Goal: Task Accomplishment & Management: Manage account settings

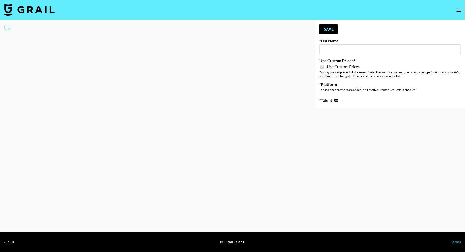
type input "Whipped US"
checkbox input "true"
select select "Brand"
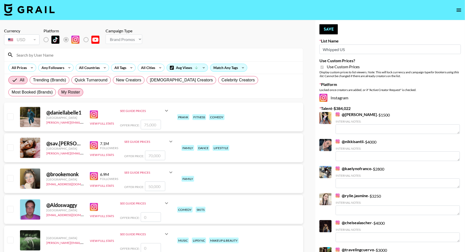
click at [58, 92] on label "My Roster" at bounding box center [70, 92] width 25 height 8
click at [61, 92] on input "My Roster" at bounding box center [61, 92] width 0 height 0
radio input "true"
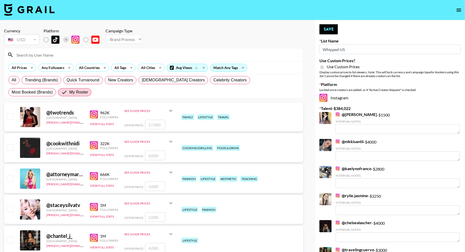
click at [76, 57] on input at bounding box center [156, 55] width 287 height 8
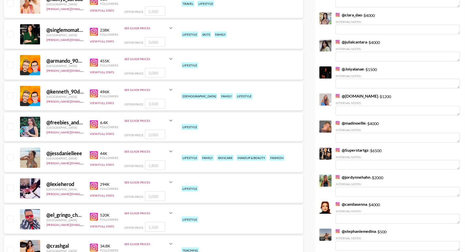
scroll to position [1139, 0]
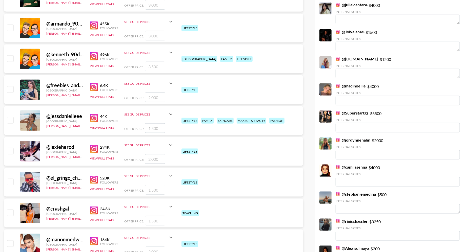
click at [11, 122] on input "checkbox" at bounding box center [10, 120] width 6 height 6
checkbox input "true"
type input "1800"
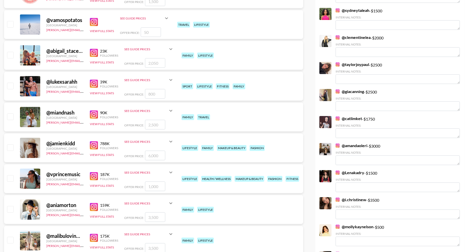
scroll to position [1730, 0]
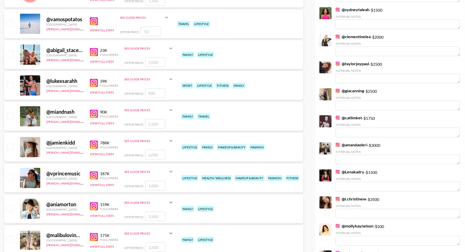
click at [13, 116] on input "checkbox" at bounding box center [10, 116] width 6 height 6
checkbox input "true"
type input "2500"
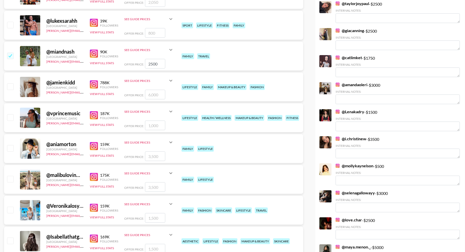
scroll to position [1808, 0]
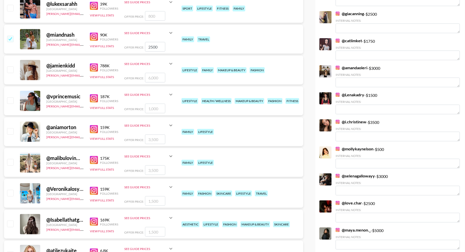
click at [11, 70] on input "checkbox" at bounding box center [10, 70] width 6 height 6
checkbox input "true"
type input "6000"
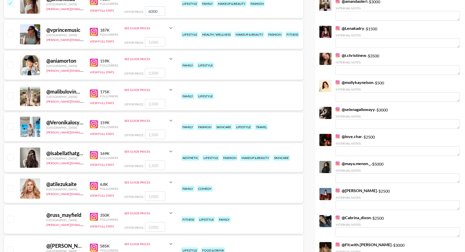
scroll to position [1886, 0]
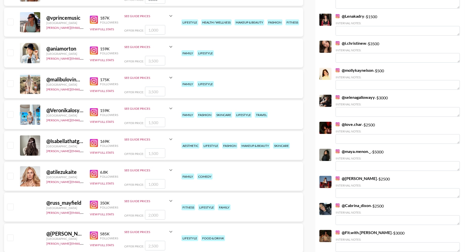
click at [12, 117] on input "checkbox" at bounding box center [10, 114] width 6 height 6
checkbox input "true"
type input "1500"
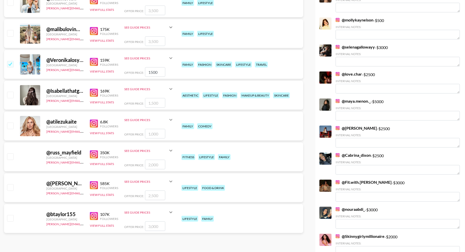
scroll to position [1945, 0]
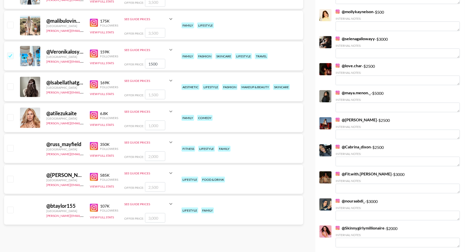
click at [11, 85] on input "checkbox" at bounding box center [10, 87] width 6 height 6
checkbox input "true"
type input "1500"
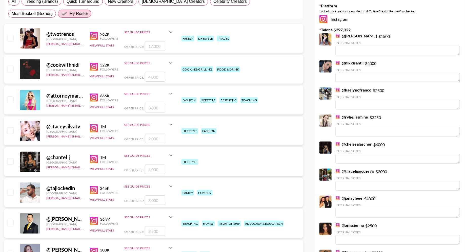
scroll to position [0, 0]
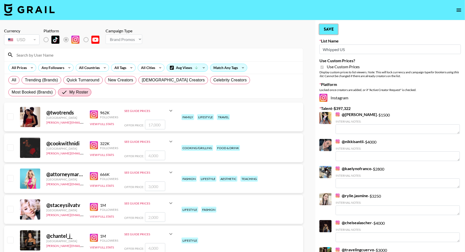
click at [333, 31] on button "Save" at bounding box center [328, 29] width 18 height 10
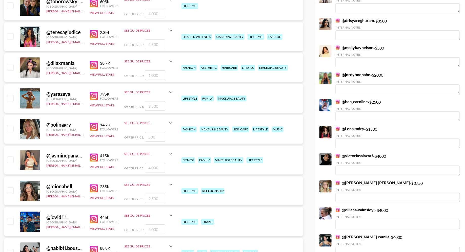
scroll to position [613, 0]
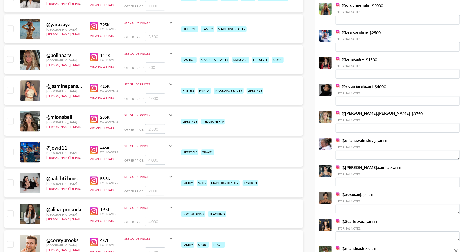
click at [11, 122] on input "checkbox" at bounding box center [10, 121] width 6 height 6
checkbox input "true"
type input "2500"
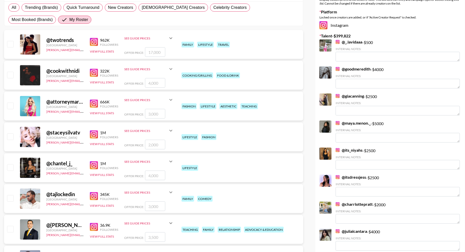
scroll to position [0, 0]
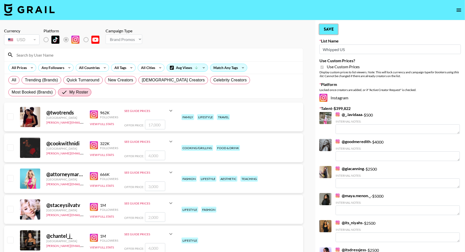
click at [325, 30] on button "Save" at bounding box center [328, 29] width 18 height 10
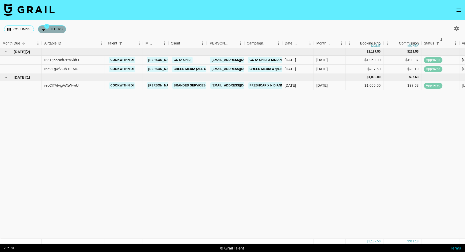
click at [55, 31] on button "3 Filters" at bounding box center [52, 29] width 28 height 8
select select "status"
select select "isNotAnyOf"
select select "status"
select select "approved"
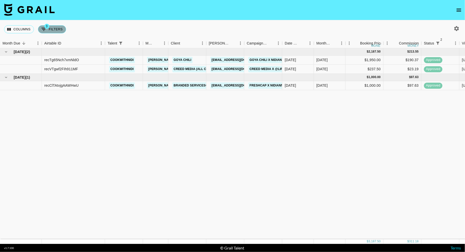
select select "talentName"
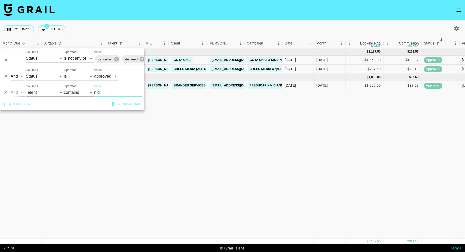
click at [115, 91] on input "nidi" at bounding box center [118, 93] width 48 height 8
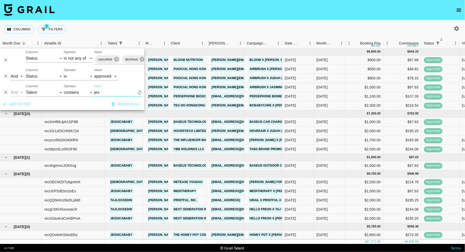
type input "jess"
click at [251, 29] on div "Columns 3 Filters + Booking" at bounding box center [232, 29] width 465 height 18
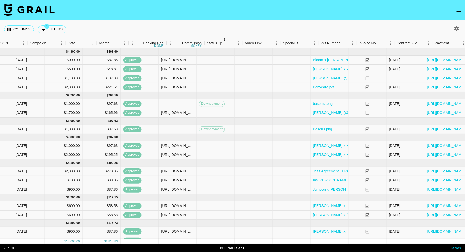
scroll to position [0, 318]
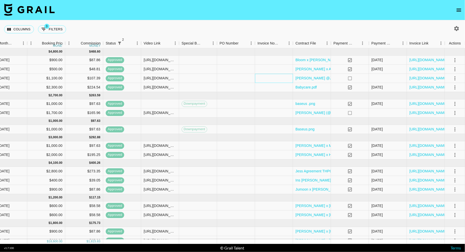
click at [258, 80] on div at bounding box center [274, 78] width 38 height 9
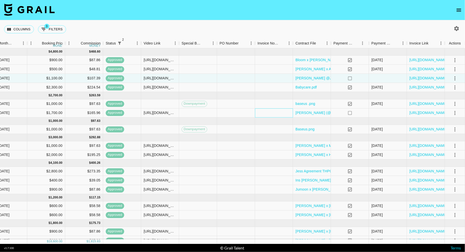
click at [267, 113] on div at bounding box center [274, 113] width 38 height 9
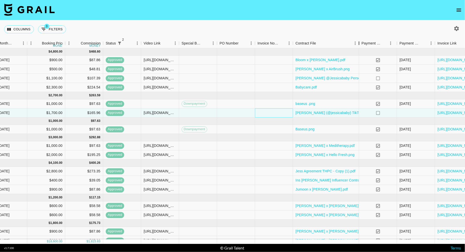
drag, startPoint x: 331, startPoint y: 42, endPoint x: 359, endPoint y: 42, distance: 28.1
click at [359, 42] on div "Contract File" at bounding box center [359, 43] width 6 height 10
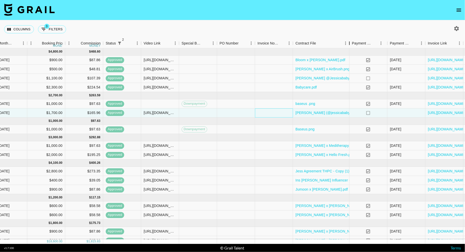
drag, startPoint x: 359, startPoint y: 42, endPoint x: 349, endPoint y: 42, distance: 9.9
click at [349, 42] on div "Contract File" at bounding box center [349, 43] width 6 height 10
